Goal: Information Seeking & Learning: Learn about a topic

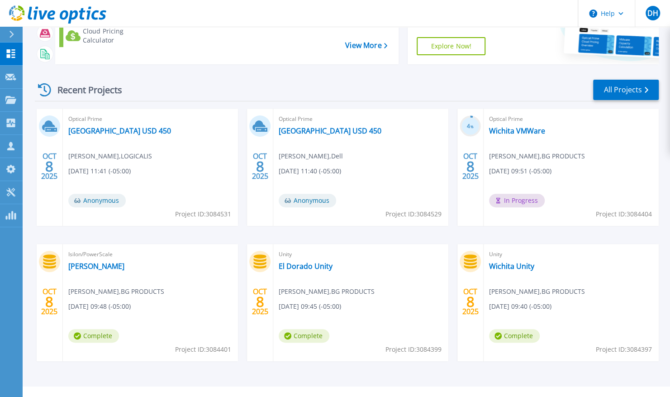
scroll to position [88, 0]
click at [600, 81] on link "All Projects" at bounding box center [626, 89] width 66 height 20
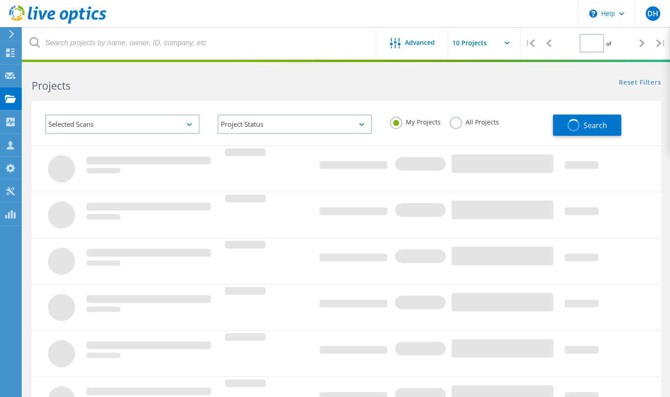
type input "1"
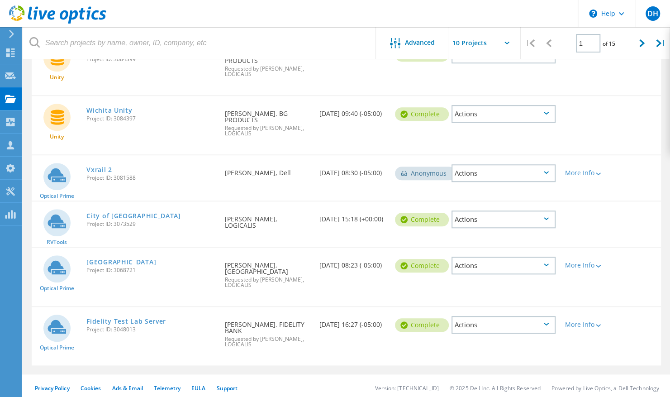
scroll to position [367, 0]
click at [111, 258] on link "[GEOGRAPHIC_DATA]" at bounding box center [121, 261] width 70 height 6
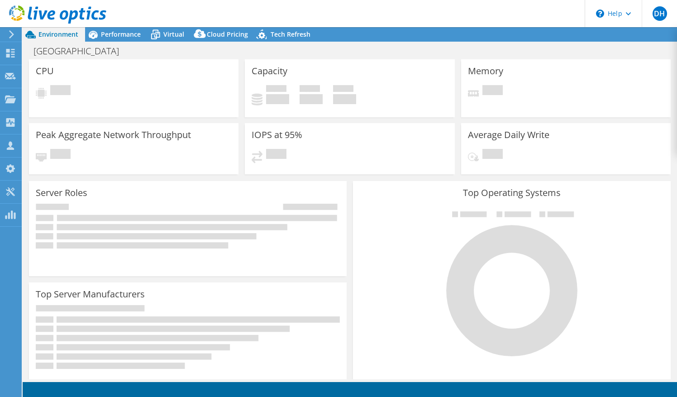
select select "USD"
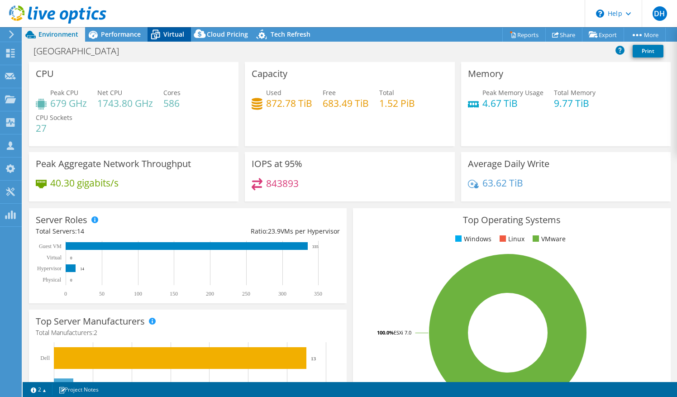
click at [170, 33] on span "Virtual" at bounding box center [173, 34] width 21 height 9
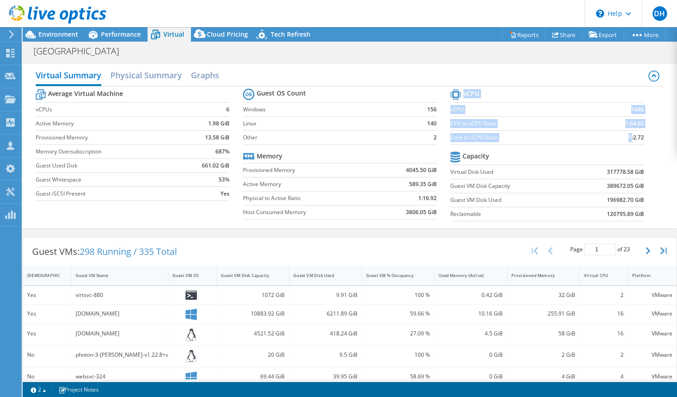
drag, startPoint x: 623, startPoint y: 137, endPoint x: 645, endPoint y: 139, distance: 21.8
click at [645, 139] on section "vCPU vCPU 1688 CPU to vCPU Ratio 1:64.92 Core to vCPU Ratio 1:2.72 Capacity Vir…" at bounding box center [553, 156] width 207 height 139
drag, startPoint x: 645, startPoint y: 139, endPoint x: 586, endPoint y: 140, distance: 59.3
click at [586, 140] on label "Core to vCPU Ratio" at bounding box center [521, 137] width 143 height 9
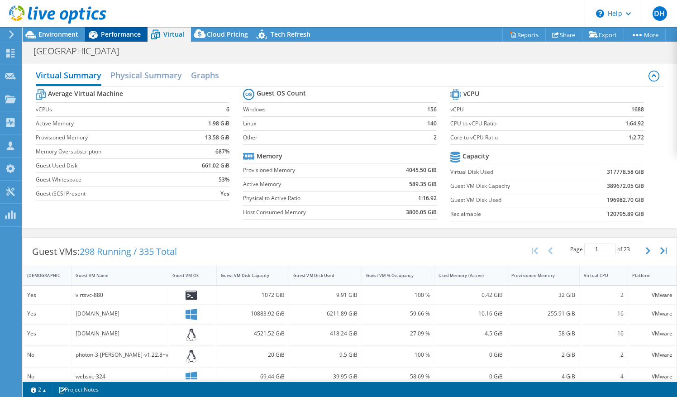
click at [129, 32] on span "Performance" at bounding box center [121, 34] width 40 height 9
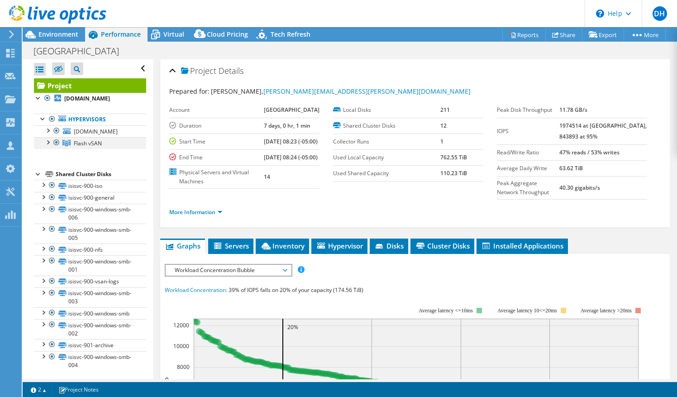
click at [49, 146] on div at bounding box center [47, 141] width 9 height 9
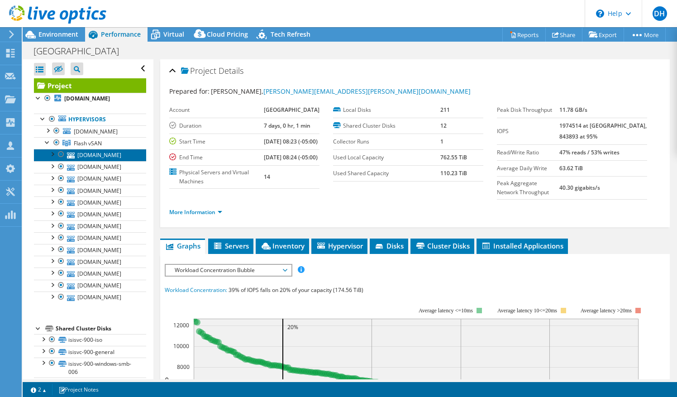
click at [101, 161] on link "virtsvc-820.wichita.edu" at bounding box center [90, 155] width 112 height 12
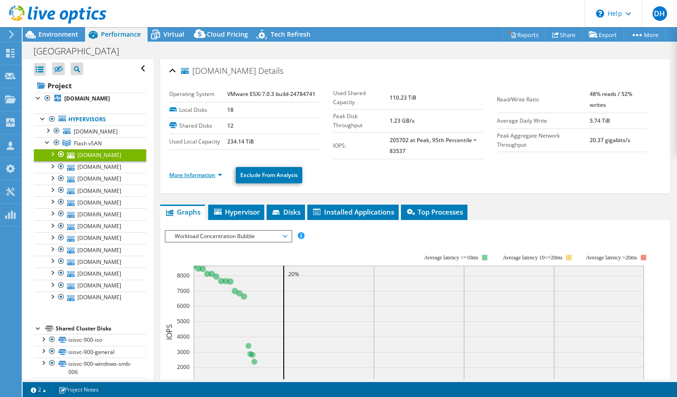
click at [204, 174] on link "More Information" at bounding box center [195, 175] width 53 height 8
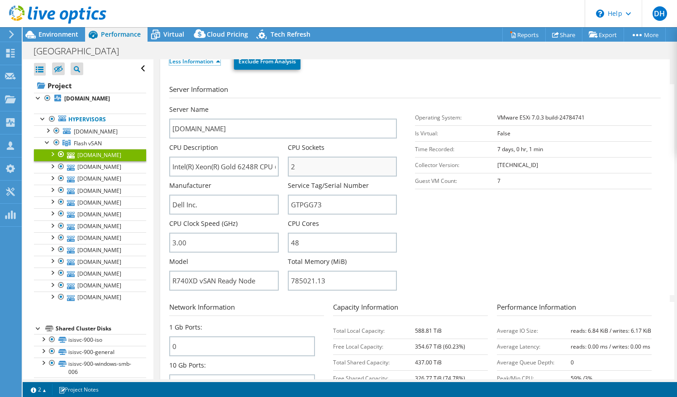
scroll to position [114, 0]
